Goal: Transaction & Acquisition: Purchase product/service

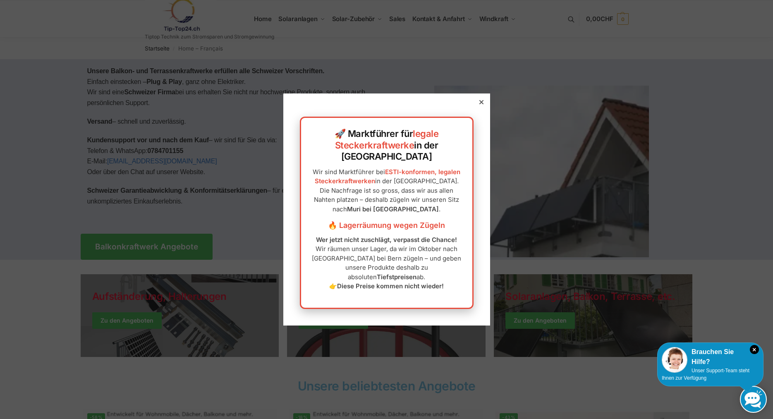
click at [483, 113] on div "🚀 Marktführer für legale Steckerkraftwerke in der Schweiz Wir sind Marktführer …" at bounding box center [386, 210] width 207 height 232
click at [481, 106] on div at bounding box center [481, 101] width 7 height 7
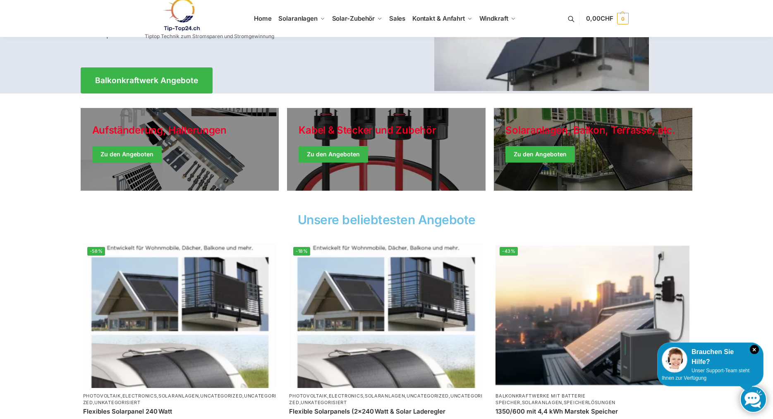
scroll to position [42, 0]
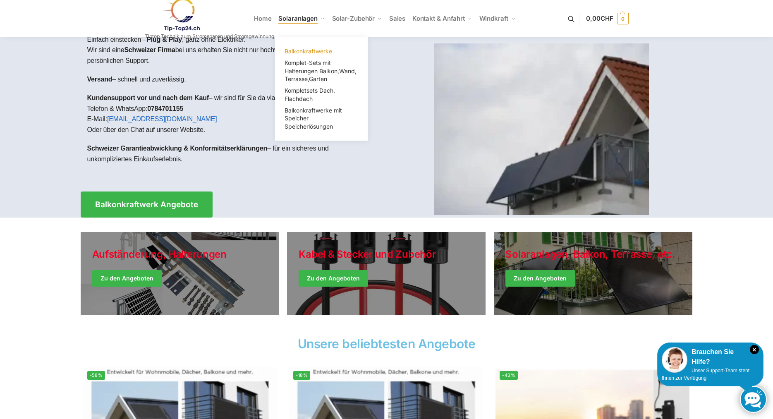
click at [313, 51] on span "Balkonkraftwerke" at bounding box center [309, 51] width 48 height 7
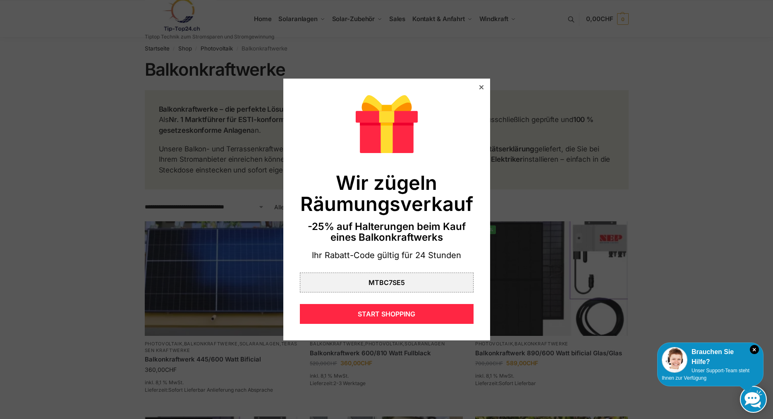
click at [480, 85] on icon at bounding box center [481, 87] width 4 height 4
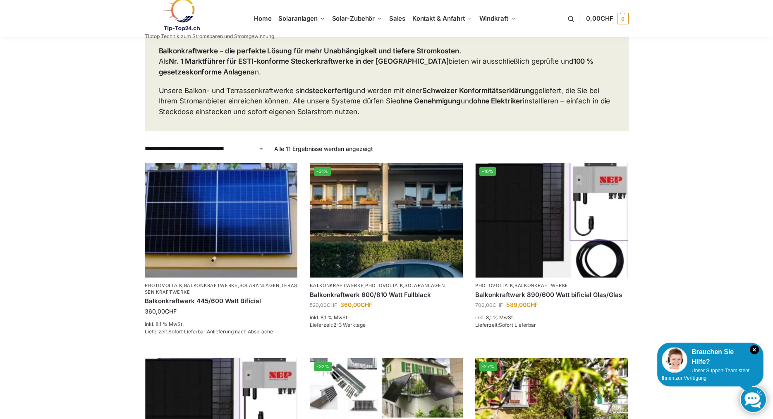
scroll to position [84, 0]
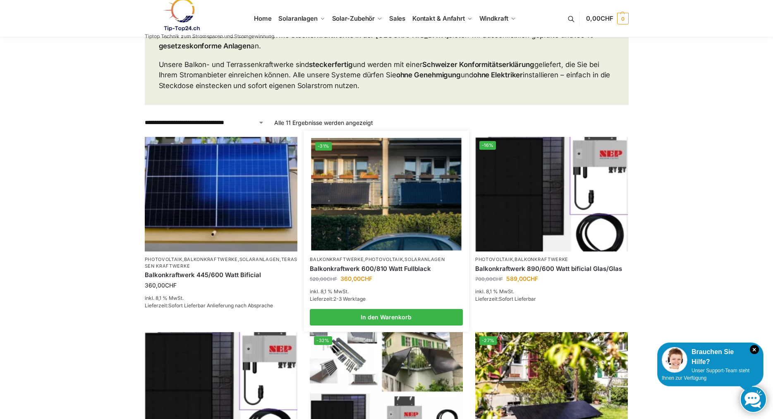
click at [398, 261] on link "Photovoltaik" at bounding box center [384, 260] width 38 height 6
click at [398, 217] on img at bounding box center [386, 194] width 150 height 113
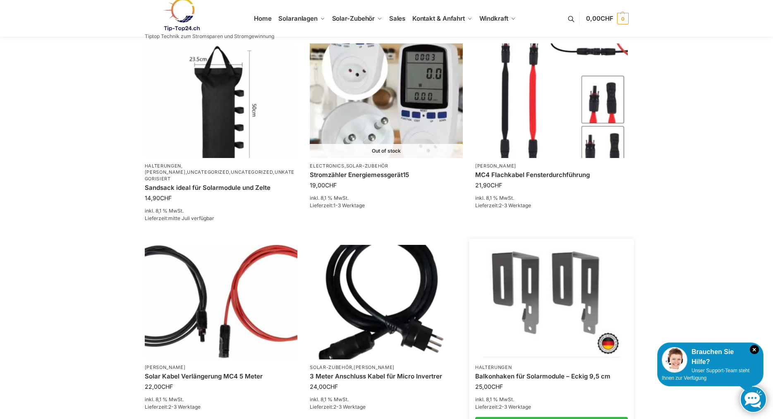
scroll to position [764, 0]
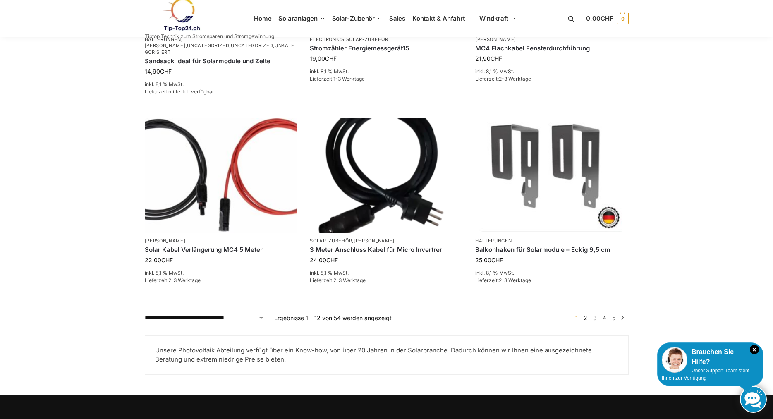
click at [586, 314] on link "2" at bounding box center [586, 317] width 8 height 7
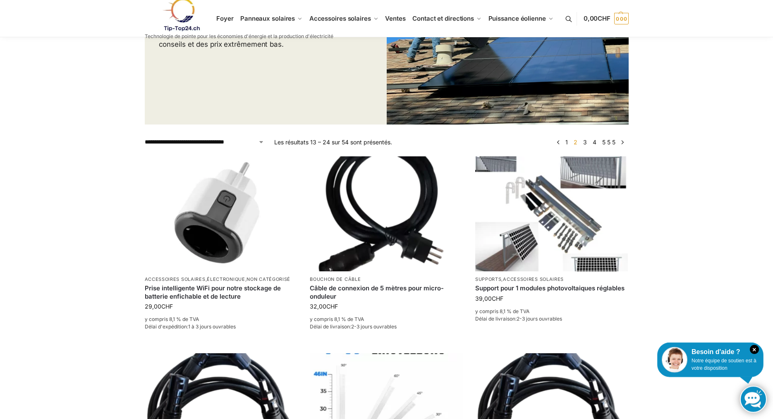
scroll to position [47, 0]
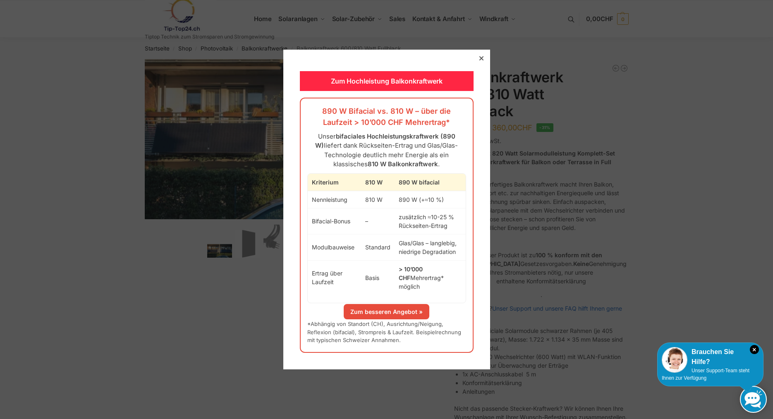
click at [479, 62] on div at bounding box center [481, 58] width 7 height 7
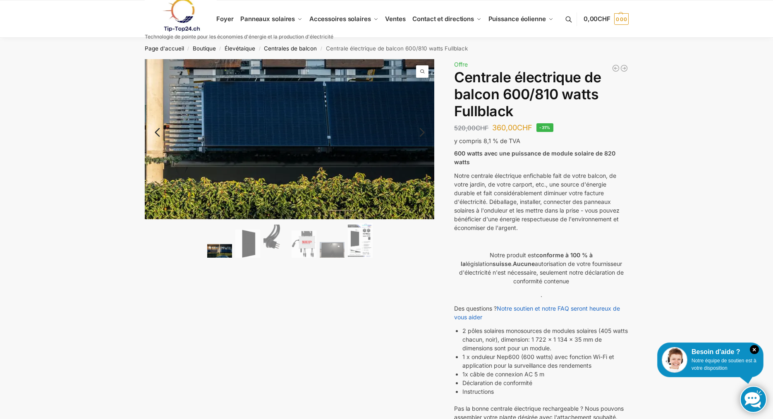
click at [400, 158] on img at bounding box center [157, 117] width 637 height 351
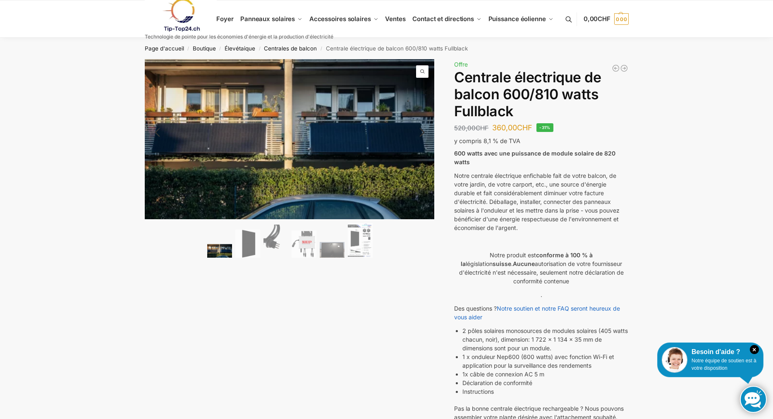
click at [153, 132] on link "Précédent" at bounding box center [167, 136] width 45 height 8
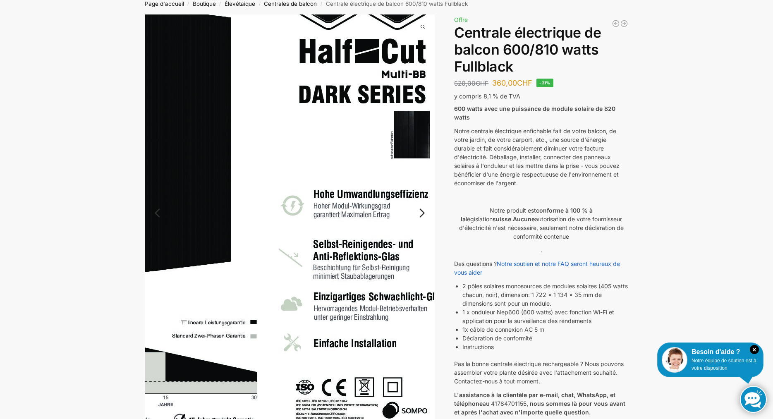
scroll to position [42, 0]
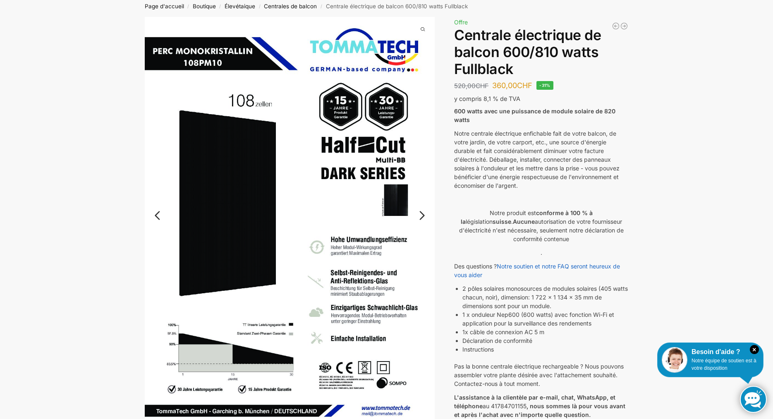
click at [420, 216] on link "Prochaine étape" at bounding box center [403, 220] width 64 height 8
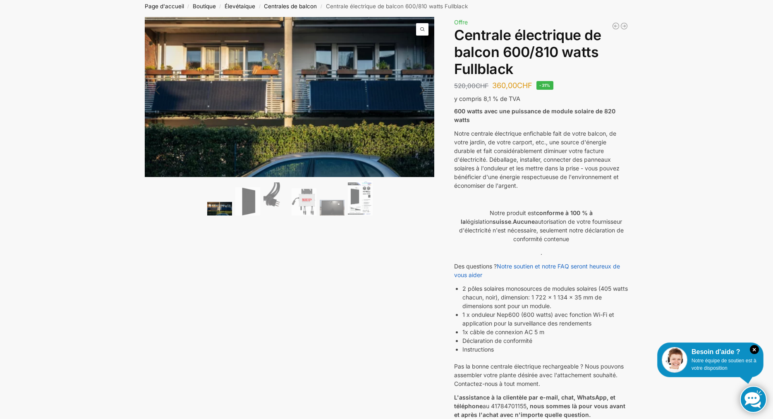
click at [422, 91] on link "Prochaine étape" at bounding box center [403, 94] width 64 height 8
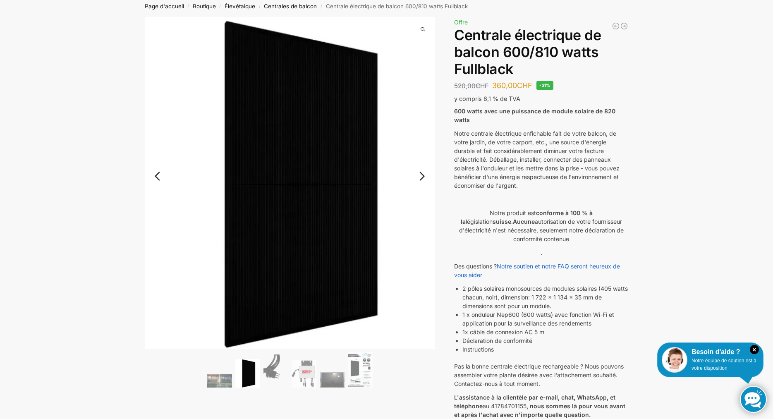
click at [422, 176] on link "Prochaine étape" at bounding box center [403, 180] width 64 height 8
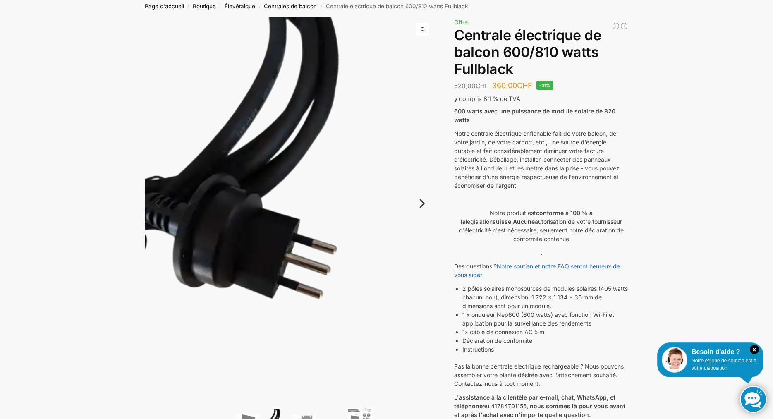
click at [422, 175] on img at bounding box center [290, 210] width 290 height 387
click at [422, 204] on link "Prochaine étape" at bounding box center [403, 208] width 64 height 8
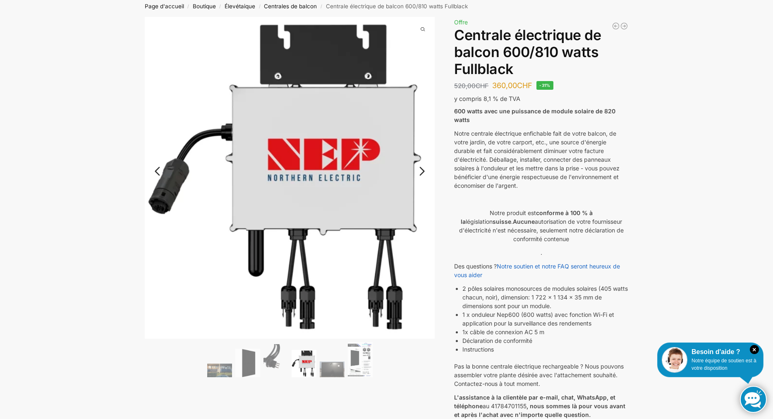
click at [422, 171] on link "Prochaine étape" at bounding box center [403, 175] width 64 height 8
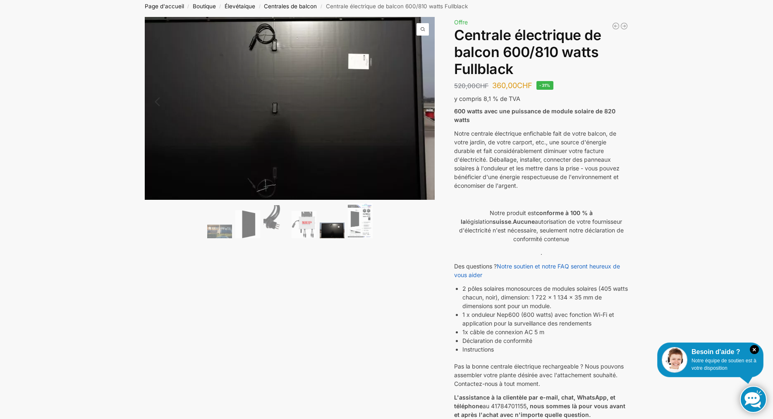
click at [427, 109] on img at bounding box center [271, 108] width 331 height 209
click at [429, 134] on img at bounding box center [270, 105] width 331 height 209
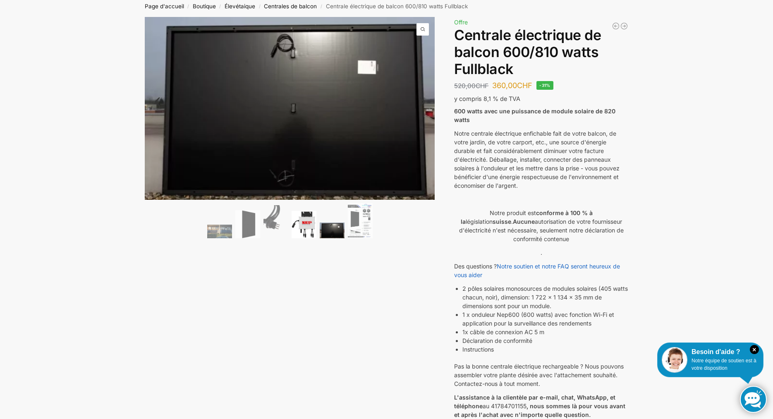
click at [309, 216] on img at bounding box center [304, 224] width 25 height 27
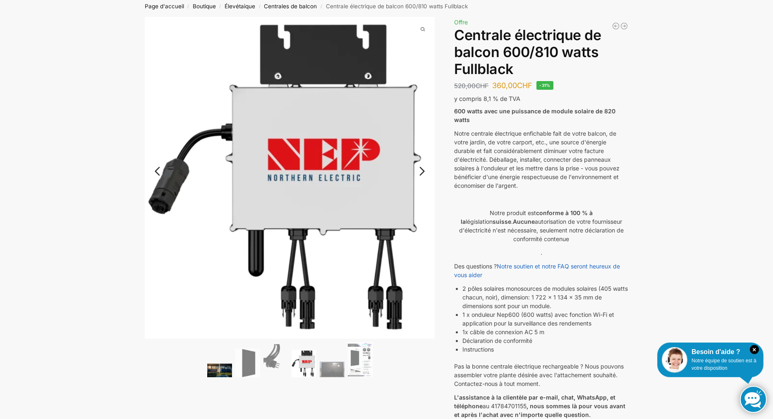
click at [215, 367] on img at bounding box center [219, 371] width 25 height 14
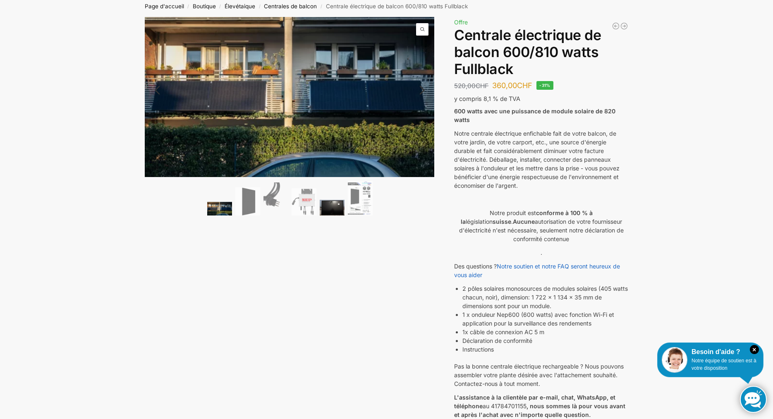
click at [338, 206] on img at bounding box center [332, 208] width 25 height 16
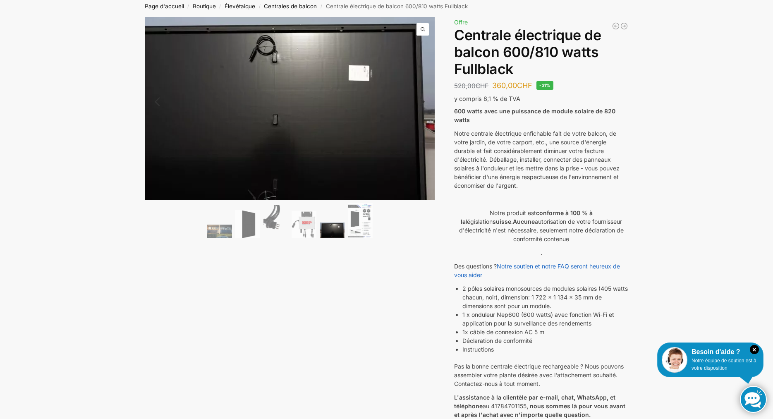
click at [425, 27] on span at bounding box center [423, 29] width 12 height 12
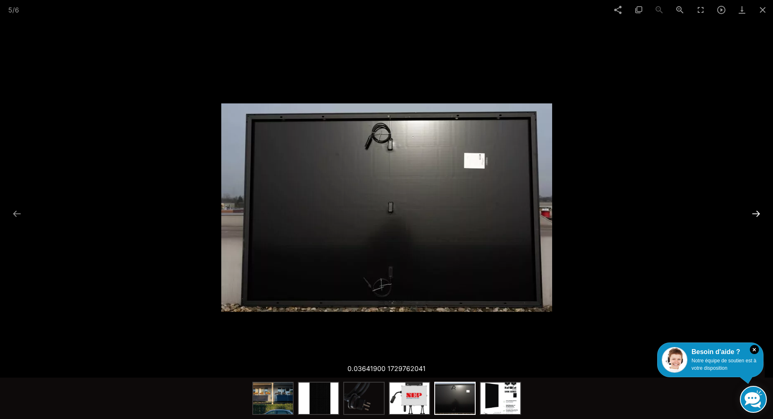
click at [758, 213] on button at bounding box center [756, 214] width 17 height 16
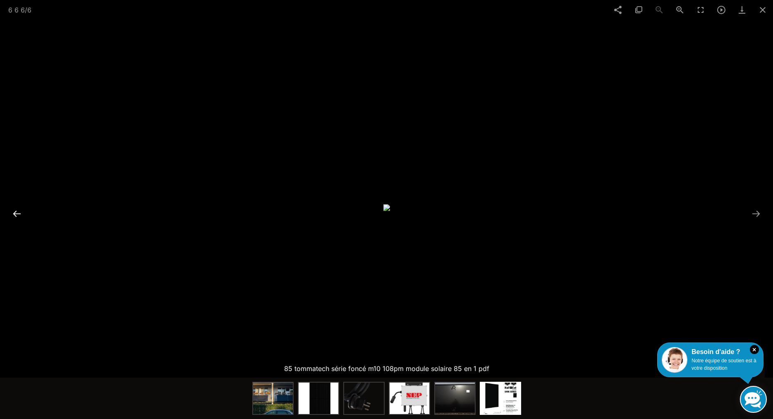
click at [17, 212] on button at bounding box center [16, 214] width 17 height 16
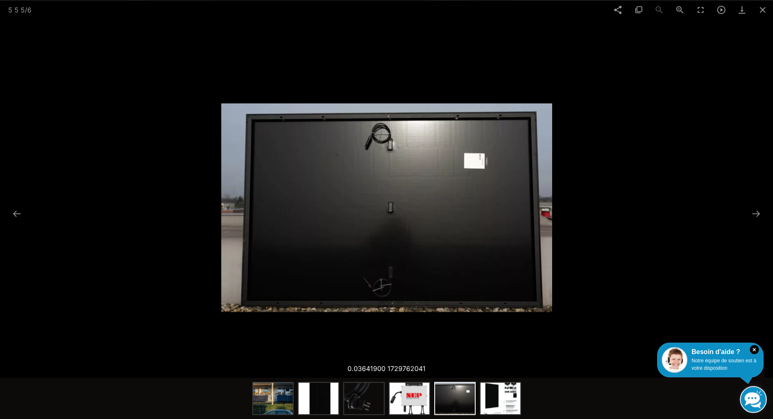
scroll to position [98, 0]
click at [753, 213] on button at bounding box center [756, 214] width 17 height 16
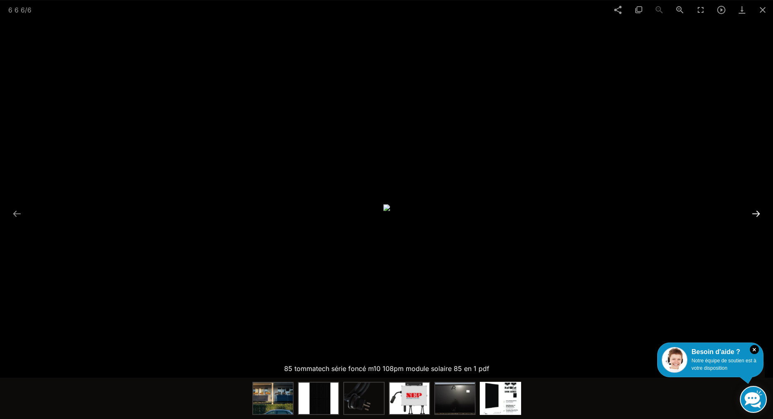
click at [753, 213] on button at bounding box center [756, 214] width 17 height 16
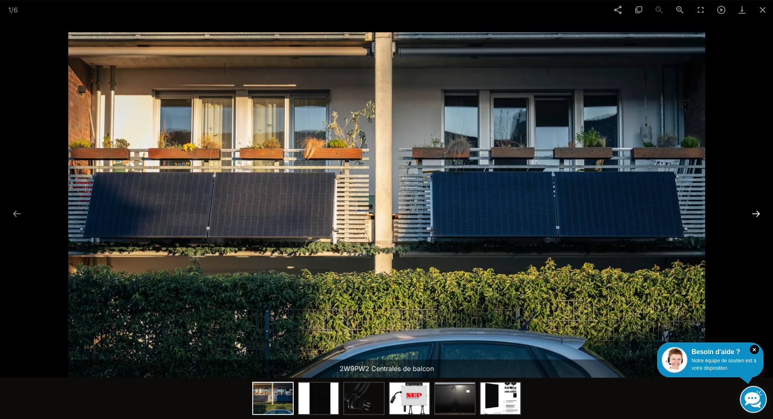
click at [753, 213] on button at bounding box center [756, 214] width 17 height 16
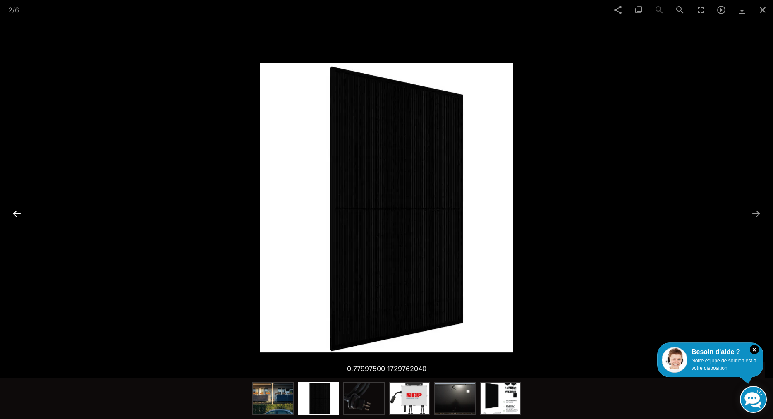
click at [14, 214] on button at bounding box center [16, 214] width 17 height 16
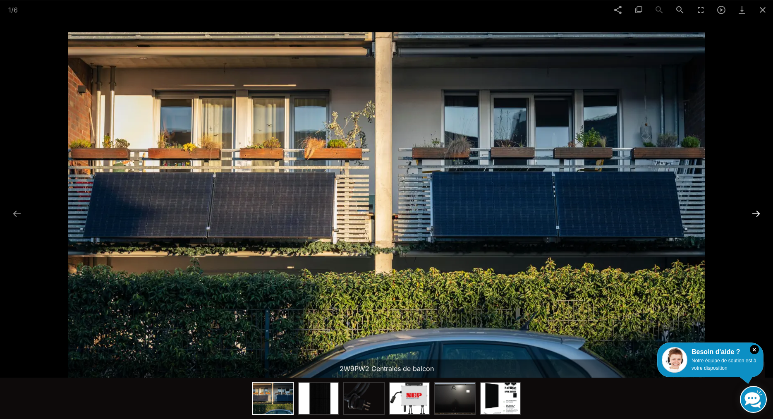
click at [755, 214] on button at bounding box center [756, 214] width 17 height 16
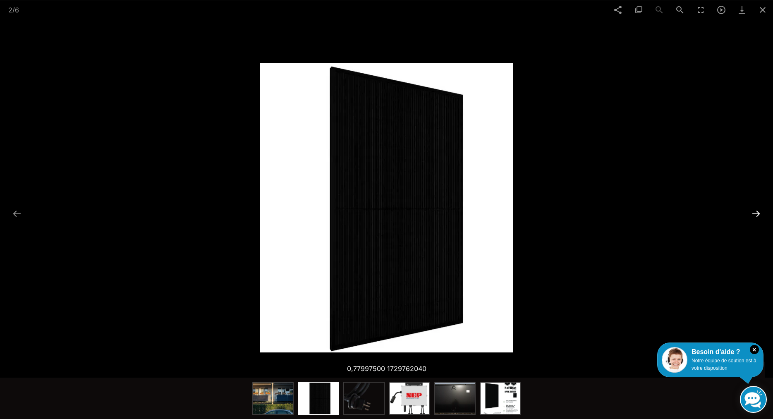
click at [755, 214] on button at bounding box center [756, 214] width 17 height 16
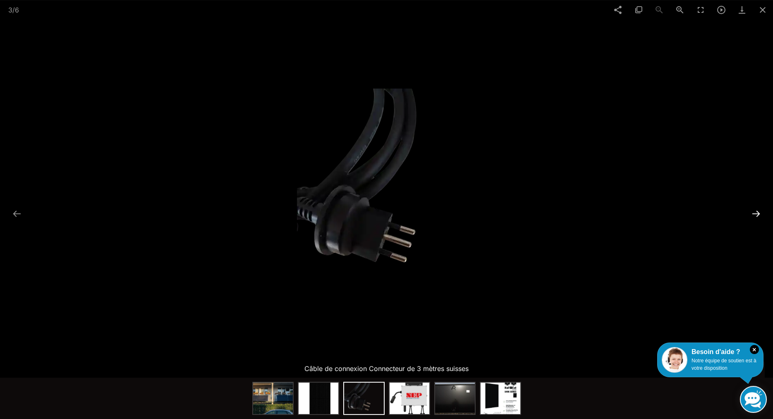
click at [755, 214] on button at bounding box center [756, 214] width 17 height 16
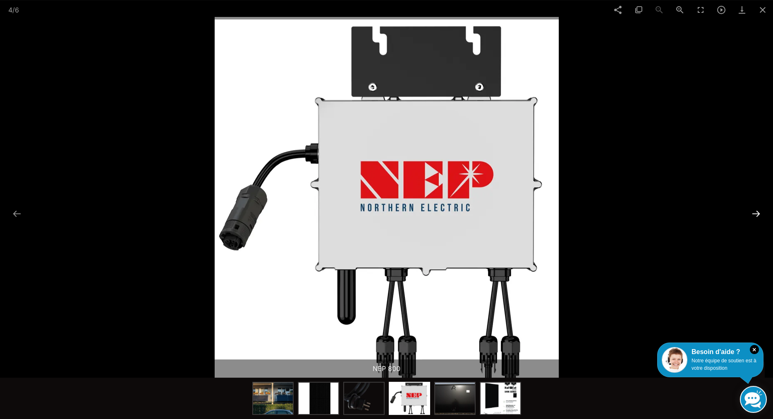
click at [755, 214] on button at bounding box center [756, 214] width 17 height 16
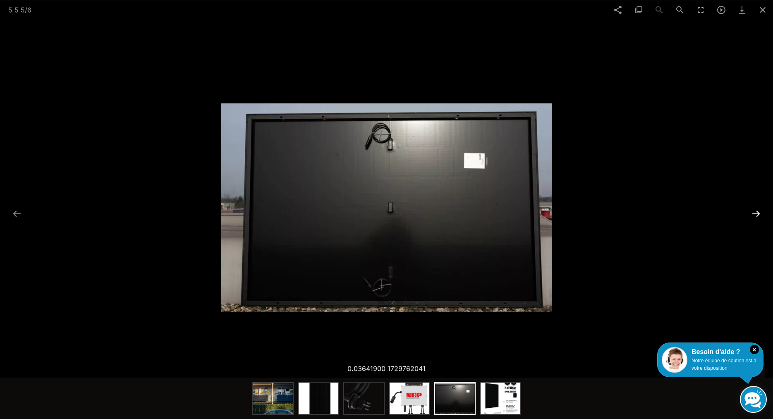
click at [755, 212] on button at bounding box center [756, 214] width 17 height 16
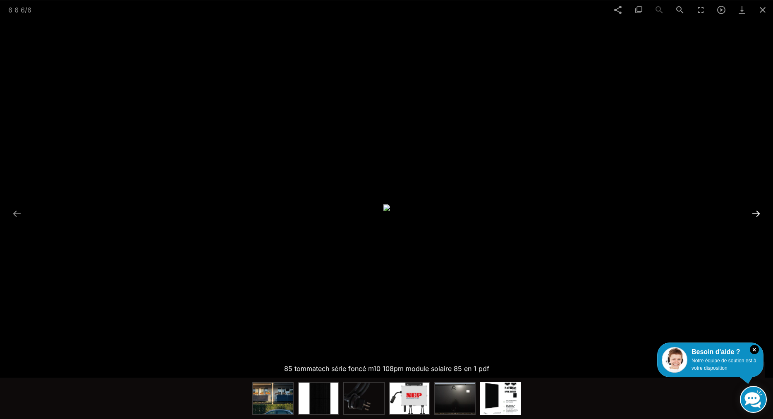
click at [755, 212] on button at bounding box center [756, 214] width 17 height 16
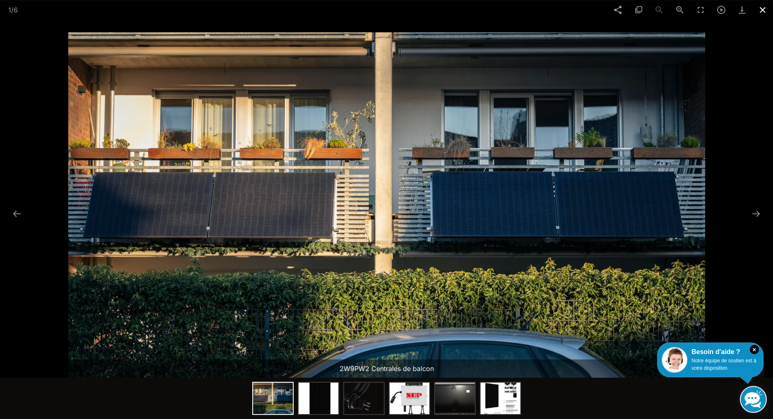
click at [765, 9] on span at bounding box center [763, 9] width 21 height 19
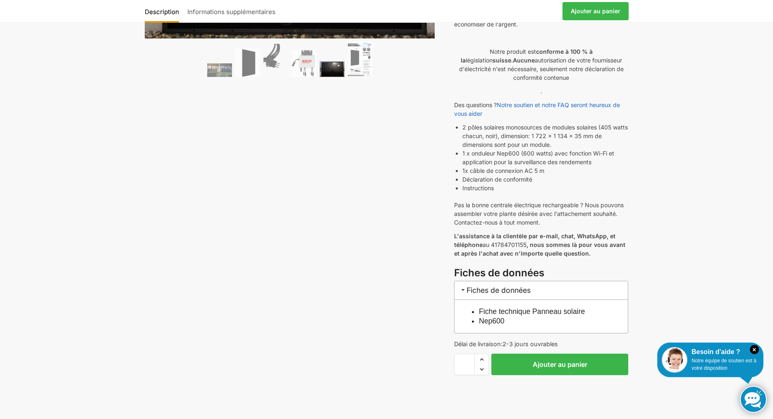
scroll to position [211, 0]
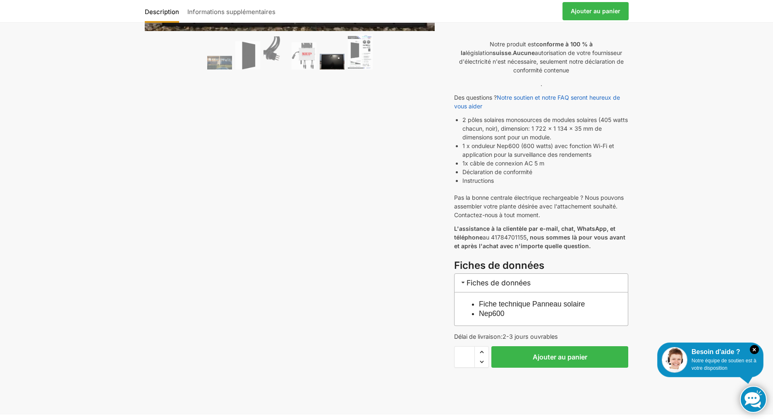
click at [529, 300] on link "Fiche technique Panneau solaire" at bounding box center [532, 304] width 106 height 8
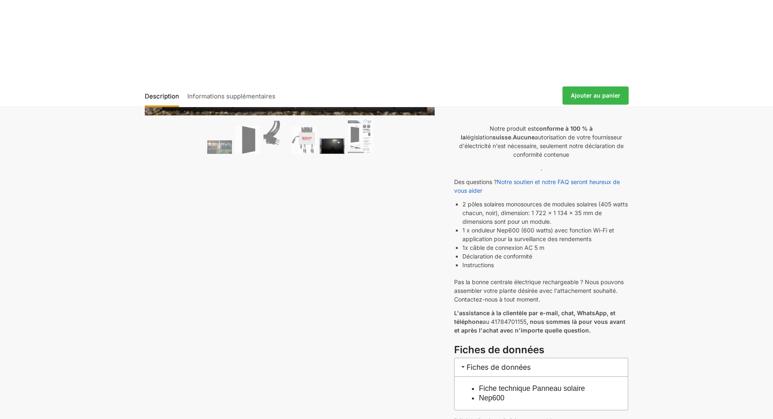
scroll to position [127, 0]
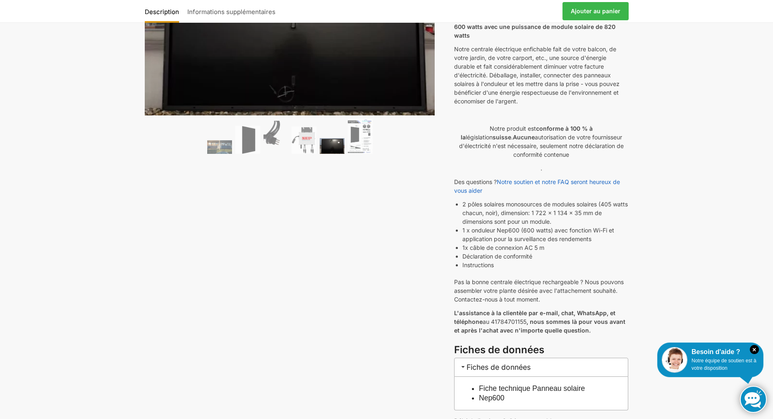
click at [486, 394] on link "Nep600" at bounding box center [492, 398] width 26 height 8
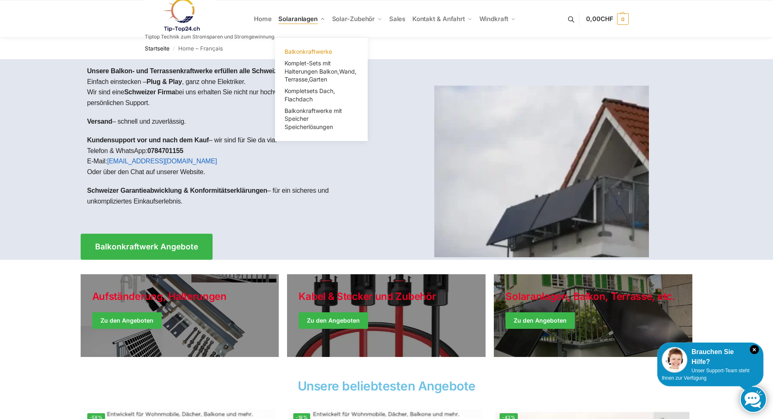
click at [313, 52] on span "Balkonkraftwerke" at bounding box center [309, 51] width 48 height 7
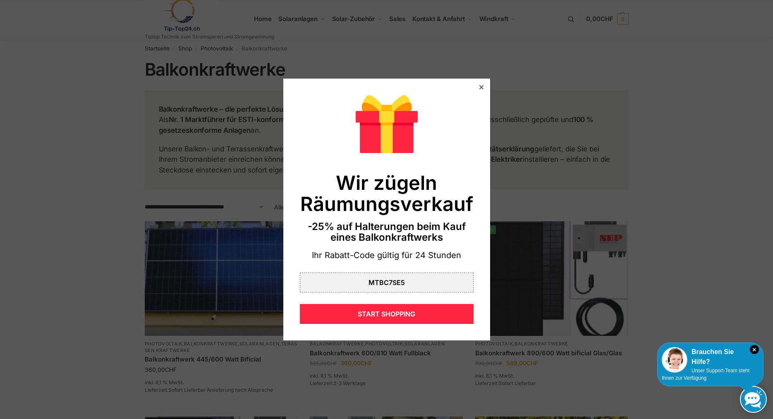
click at [482, 86] on icon at bounding box center [481, 87] width 4 height 4
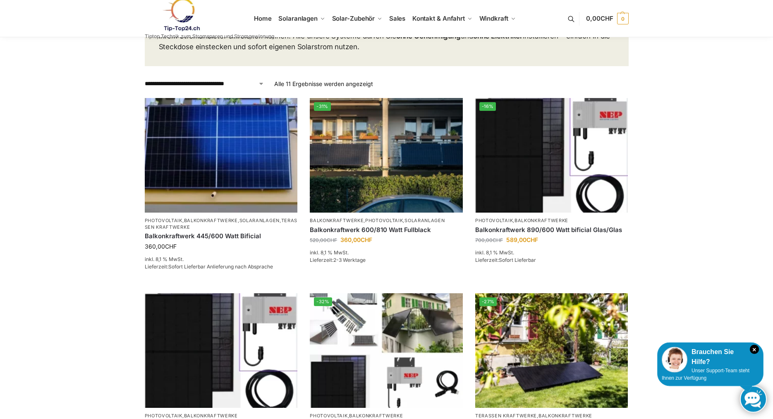
scroll to position [169, 0]
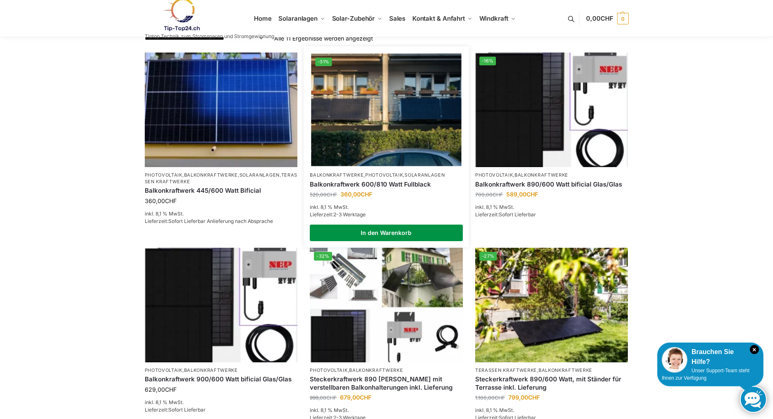
click at [393, 231] on link "In den Warenkorb" at bounding box center [386, 233] width 153 height 17
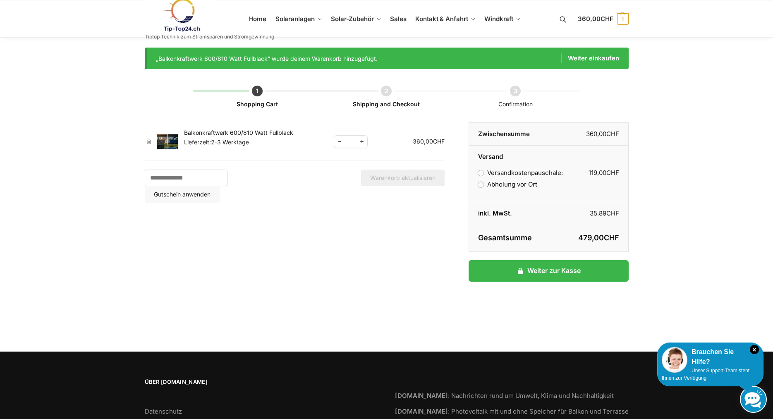
click at [149, 139] on link "×" at bounding box center [149, 142] width 8 height 6
